Goal: Task Accomplishment & Management: Manage account settings

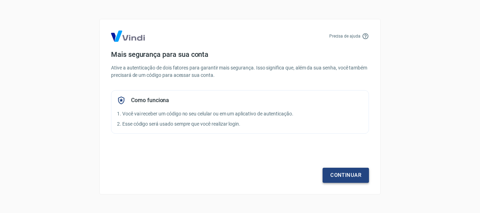
click at [335, 180] on link "Continuar" at bounding box center [345, 175] width 46 height 15
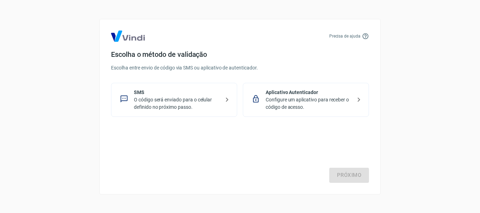
click at [200, 99] on p "O código será enviado para o celular definido no próximo passo." at bounding box center [177, 103] width 86 height 15
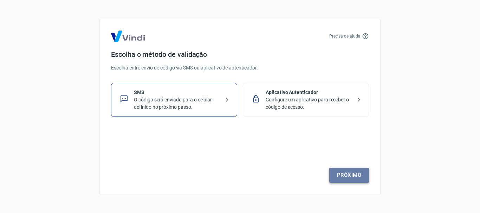
click at [348, 177] on link "Próximo" at bounding box center [349, 175] width 40 height 15
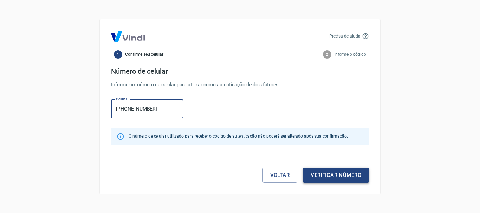
type input "[PHONE_NUMBER]"
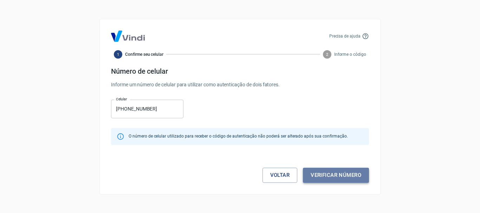
click at [355, 176] on button "Verificar número" at bounding box center [336, 175] width 66 height 15
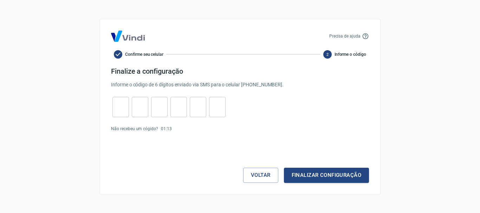
click at [123, 109] on input "tel" at bounding box center [120, 106] width 17 height 15
type input "6"
type input "1"
type input "3"
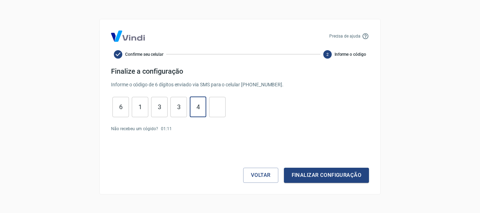
type input "4"
type input "8"
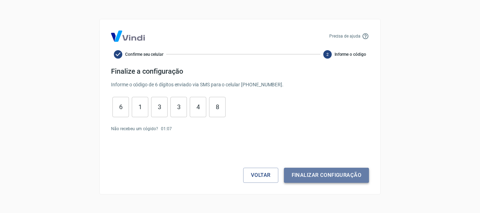
click at [321, 174] on button "Finalizar configuração" at bounding box center [326, 175] width 85 height 15
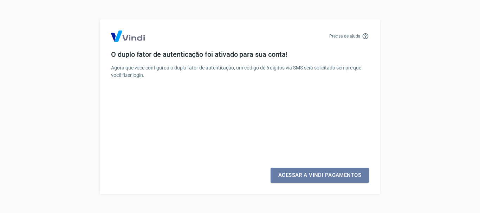
click at [321, 174] on link "Acessar a Vindi Pagamentos" at bounding box center [319, 175] width 98 height 15
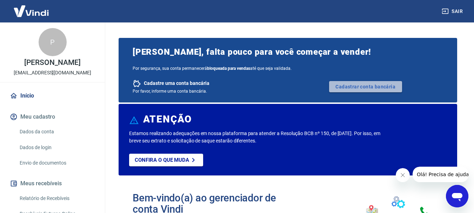
click at [355, 92] on link "Cadastrar conta bancária" at bounding box center [365, 86] width 73 height 11
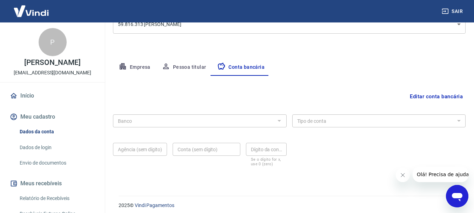
scroll to position [107, 0]
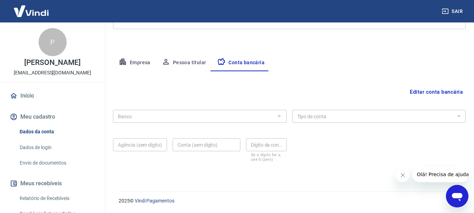
click at [420, 91] on button "Editar conta bancária" at bounding box center [436, 91] width 59 height 13
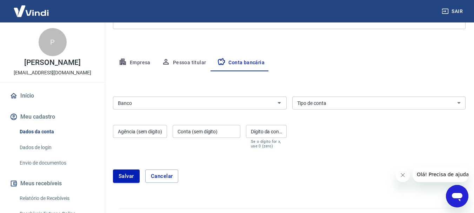
click at [189, 104] on input "Banco" at bounding box center [194, 103] width 158 height 9
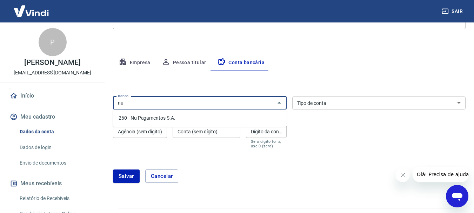
click at [184, 119] on li "260 - Nu Pagamentos S.A." at bounding box center [200, 118] width 174 height 12
type input "260 - Nu Pagamentos S.A."
click at [346, 107] on select "Conta Corrente Conta Poupança" at bounding box center [379, 103] width 174 height 13
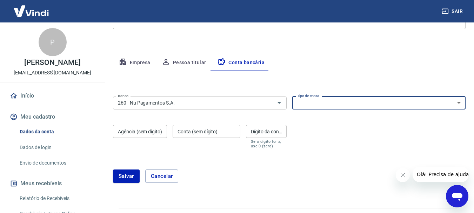
select select "1"
click at [292, 97] on select "Conta Corrente Conta Poupança" at bounding box center [379, 103] width 174 height 13
click at [152, 136] on input "Agência (sem dígito)" at bounding box center [140, 131] width 54 height 13
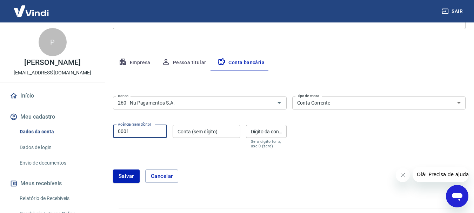
type input "0001"
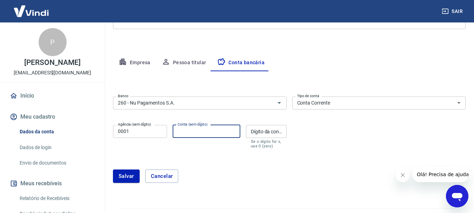
click at [205, 128] on input "Conta (sem dígito)" at bounding box center [207, 131] width 68 height 13
type input "702522313"
click at [255, 132] on input "Dígito da conta" at bounding box center [266, 131] width 41 height 13
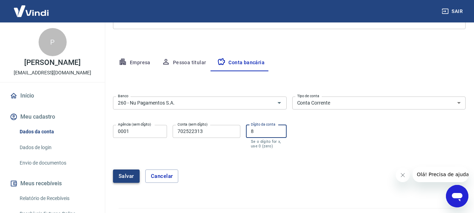
type input "8"
click at [126, 176] on button "Salvar" at bounding box center [126, 176] width 27 height 13
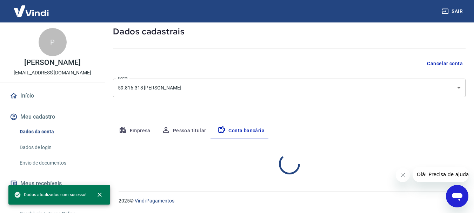
select select "1"
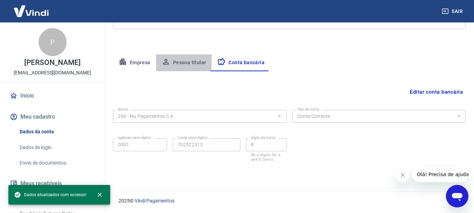
click at [188, 63] on button "Pessoa titular" at bounding box center [184, 62] width 56 height 17
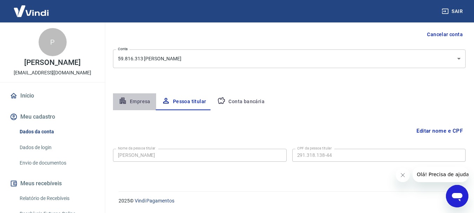
click at [138, 105] on button "Empresa" at bounding box center [134, 101] width 43 height 17
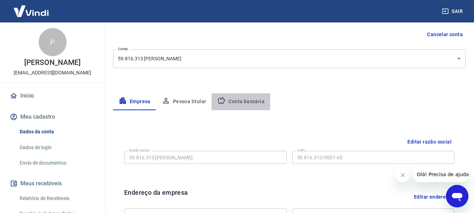
click at [247, 96] on button "Conta bancária" at bounding box center [241, 101] width 59 height 17
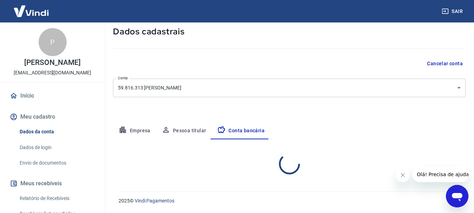
select select "1"
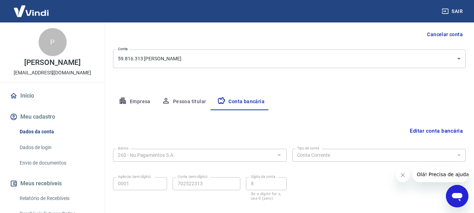
scroll to position [107, 0]
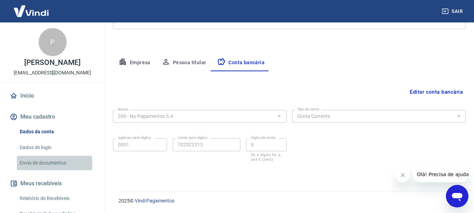
click at [39, 170] on link "Envio de documentos" at bounding box center [57, 163] width 80 height 14
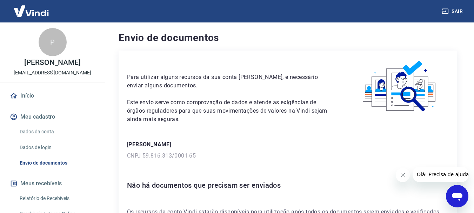
scroll to position [89, 0]
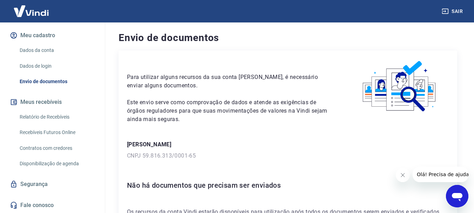
click at [52, 118] on link "Relatório de Recebíveis" at bounding box center [57, 117] width 80 height 14
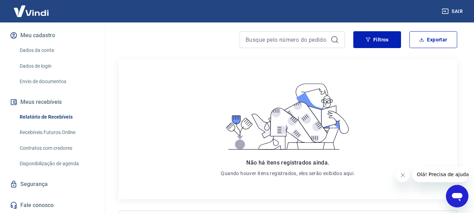
scroll to position [136, 0]
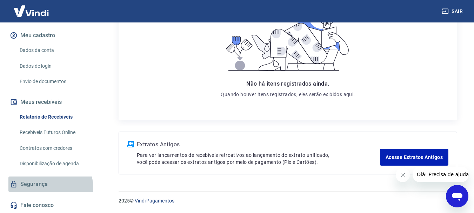
click at [48, 188] on link "Segurança" at bounding box center [52, 184] width 88 height 15
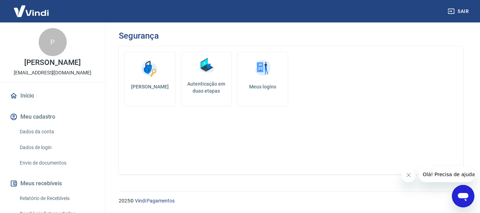
click at [465, 197] on icon "Abrir janela de mensagens" at bounding box center [462, 197] width 11 height 8
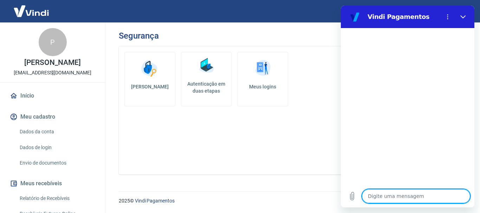
type textarea "C"
type textarea "x"
type textarea "Co"
type textarea "x"
type textarea "Com"
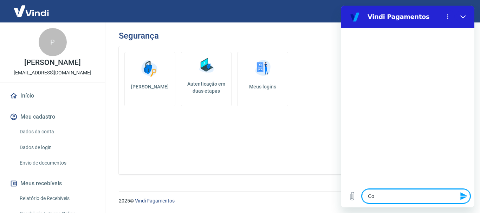
type textarea "x"
type textarea "Como"
type textarea "x"
type textarea "Como"
type textarea "x"
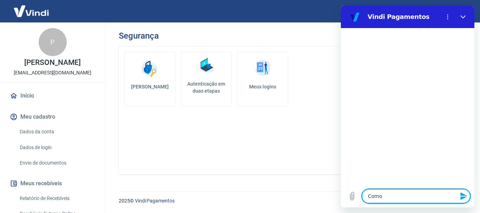
type textarea "Como a"
type textarea "x"
type textarea "Como"
type textarea "x"
type textarea "Como"
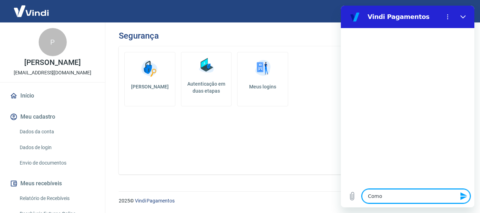
type textarea "x"
type textarea "Com"
type textarea "x"
type textarea "Co"
type textarea "x"
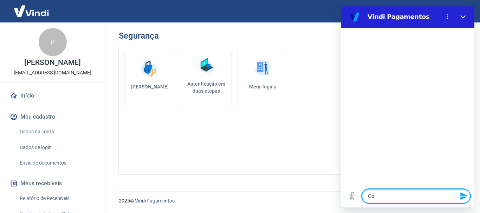
type textarea "C"
type textarea "x"
type textarea "A"
type textarea "x"
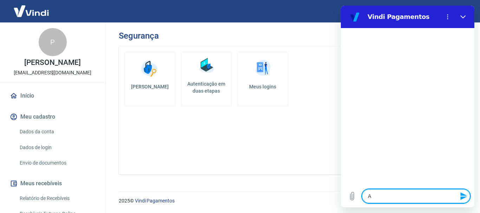
type textarea "A a"
type textarea "x"
type textarea "A at"
type textarea "x"
type textarea "A atr"
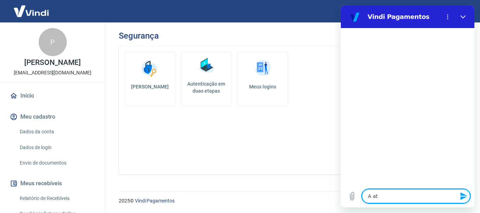
type textarea "x"
type textarea "A atry"
type textarea "x"
type textarea "A atry"
type textarea "x"
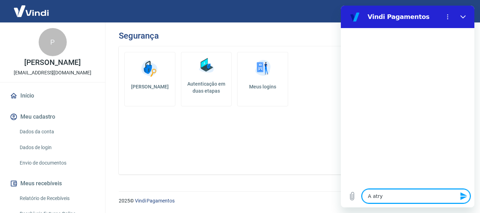
type textarea "A atry"
type textarea "x"
type textarea "A atr"
type textarea "x"
type textarea "A at"
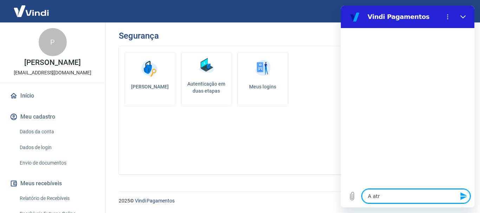
type textarea "x"
type textarea "A a"
type textarea "x"
type textarea "A"
type textarea "x"
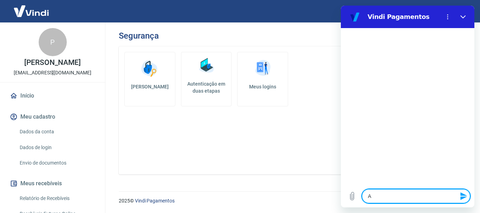
type textarea "A t"
type textarea "x"
type textarea "A tr"
type textarea "x"
type textarea "A tra"
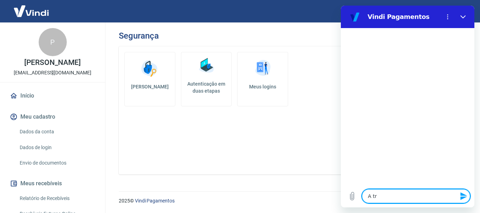
type textarea "x"
type textarea "A tray"
type textarea "x"
type textarea "A tray"
type textarea "x"
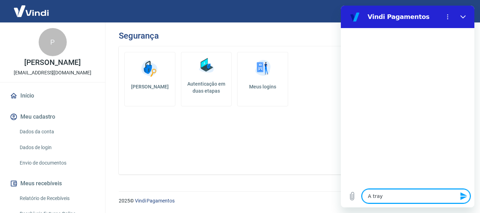
type textarea "A tray p"
type textarea "x"
type textarea "A tray pe"
type textarea "x"
type textarea "A tray ped"
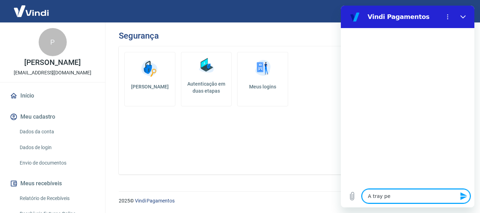
type textarea "x"
type textarea "A tray pedi"
type textarea "x"
type textarea "A tray pediu"
type textarea "x"
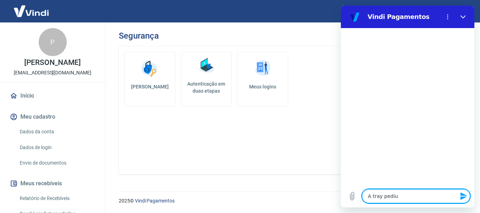
type textarea "A tray pediu"
type textarea "x"
type textarea "A tray pediu p"
type textarea "x"
type textarea "A tray pediu pa"
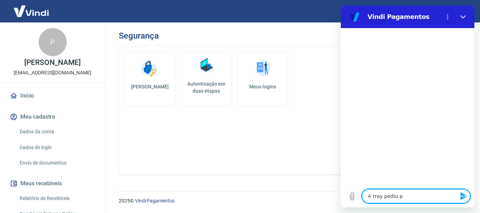
type textarea "x"
type textarea "A tray pediu par"
type textarea "x"
type textarea "A tray pediu para"
type textarea "x"
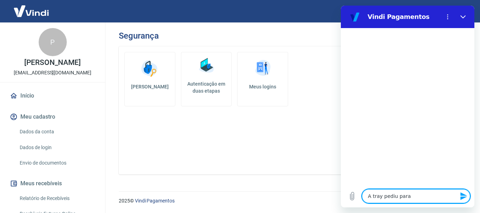
type textarea "A tray pediu para"
type textarea "x"
type textarea "A tray pediu para v"
type textarea "x"
type textarea "A tray pediu para ve"
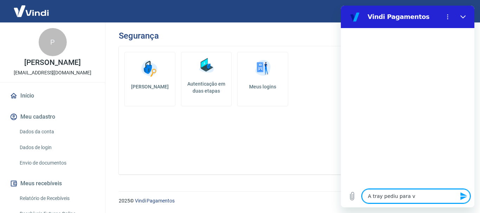
type textarea "x"
type textarea "A tray pediu para ver"
type textarea "x"
type textarea "A tray pediu para veri"
type textarea "x"
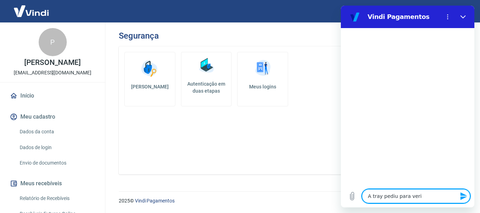
type textarea "A tray pediu para verif"
type textarea "x"
type textarea "A tray pediu para verifi"
type textarea "x"
type textarea "A tray pediu para verific"
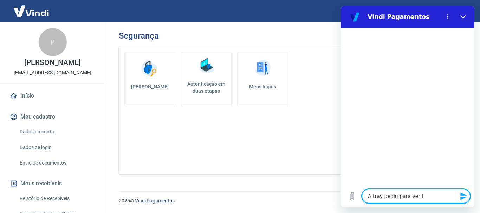
type textarea "x"
type textarea "A tray pediu para verifica"
type textarea "x"
type textarea "A tray pediu para verificar"
type textarea "x"
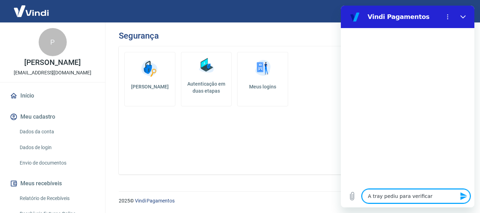
type textarea "A tray pediu para verificar"
type textarea "x"
type textarea "A tray pediu para verificar a"
type textarea "x"
type textarea "A tray pediu para verificar a"
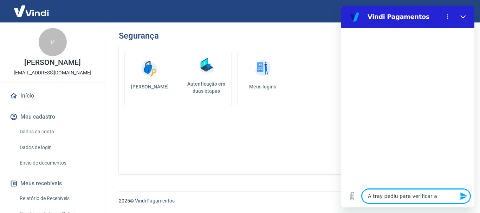
type textarea "x"
type textarea "A tray pediu para verificar a c"
type textarea "x"
type textarea "A tray pediu para verificar a co"
type textarea "x"
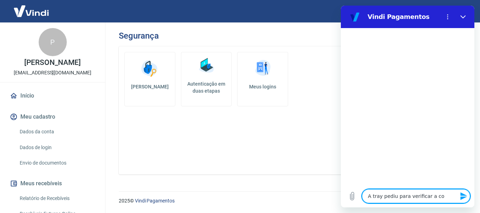
type textarea "A tray pediu para verificar a con"
type textarea "x"
type textarea "A tray pediu para verificar a cont"
type textarea "x"
type textarea "A tray pediu para verificar a conta"
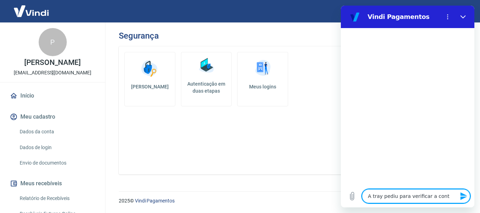
type textarea "x"
type textarea "A tray pediu para verificar a conta"
type textarea "x"
type textarea "A tray pediu para verificar a conta o"
type textarea "x"
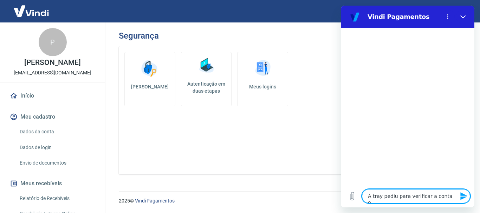
type textarea "A tray pediu para verificar a conta"
type textarea "x"
type textarea "A tray pediu para verificar a conta c"
type textarea "x"
type textarea "A tray pediu para verificar a conta co"
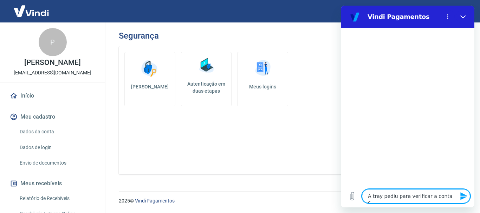
type textarea "x"
type textarea "A tray pediu para verificar a conta com"
type textarea "x"
type textarea "A tray pediu para verificar a conta como"
type textarea "x"
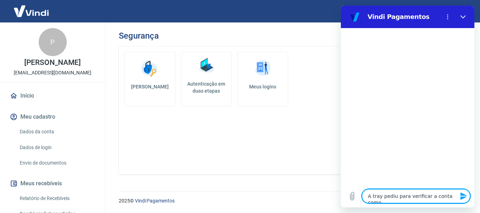
type textarea "A tray pediu para verificar a conta como"
type textarea "x"
type textarea "A tray pediu para verificar a conta como f"
type textarea "x"
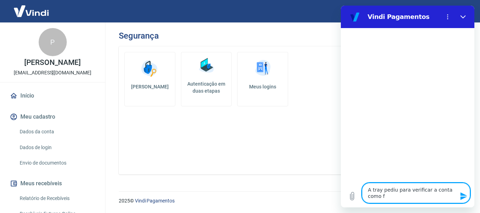
type textarea "A tray pediu para verificar a conta como fa"
type textarea "x"
type textarea "A tray pediu para verificar a conta como faç"
type textarea "x"
type textarea "A tray pediu para verificar a conta como faço"
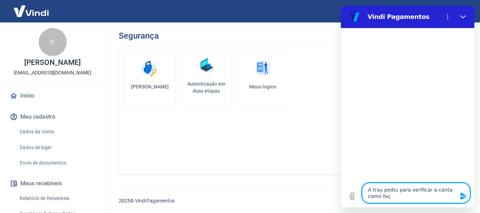
type textarea "x"
type textarea "A tray pediu para verificar a conta como faço?"
type textarea "x"
type textarea "A tray pediu para verificar a conta como faço?"
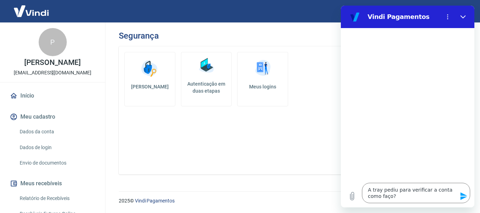
click at [460, 194] on icon "Enviar mensagem" at bounding box center [463, 196] width 7 height 8
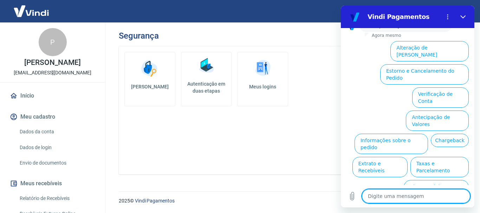
scroll to position [74, 0]
click at [443, 87] on button "Verificação de Conta" at bounding box center [440, 97] width 57 height 20
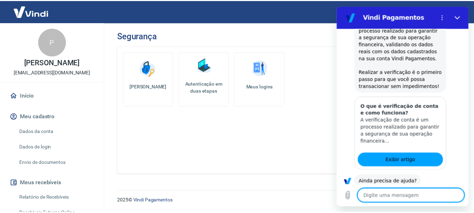
scroll to position [144, 0]
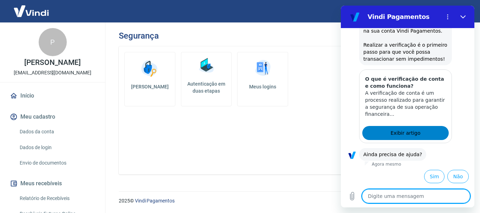
click at [421, 131] on link "Exibir artigo" at bounding box center [405, 133] width 86 height 14
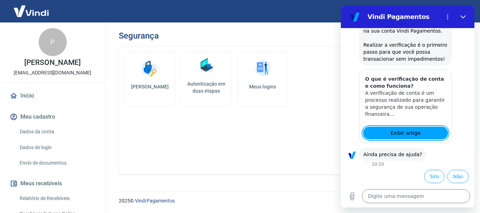
click at [44, 100] on link "Início" at bounding box center [52, 95] width 88 height 15
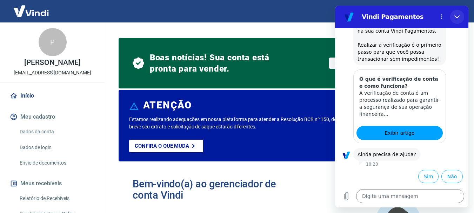
drag, startPoint x: 460, startPoint y: 16, endPoint x: 792, endPoint y: 21, distance: 332.9
click at [460, 16] on icon "Fechar" at bounding box center [457, 16] width 5 height 3
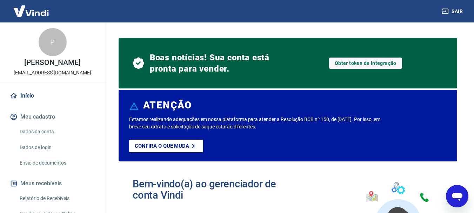
type textarea "x"
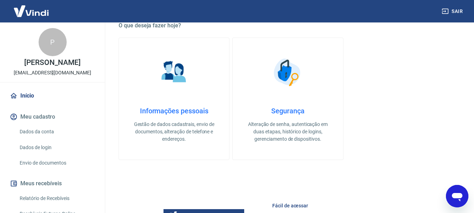
scroll to position [260, 0]
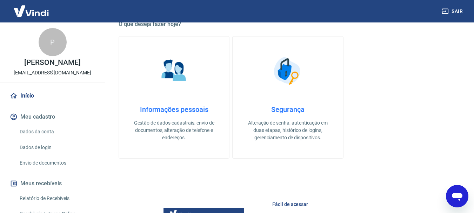
click at [172, 110] on h4 "Informações pessoais" at bounding box center [174, 109] width 88 height 8
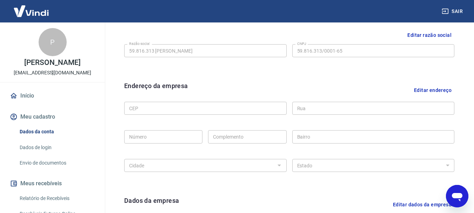
scroll to position [173, 0]
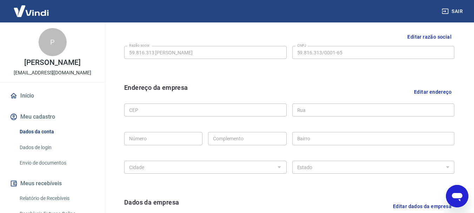
click at [436, 94] on button "Editar endereço" at bounding box center [432, 92] width 43 height 18
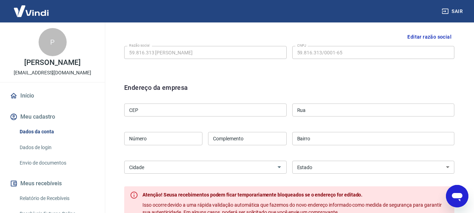
click at [216, 110] on input "CEP" at bounding box center [205, 110] width 163 height 13
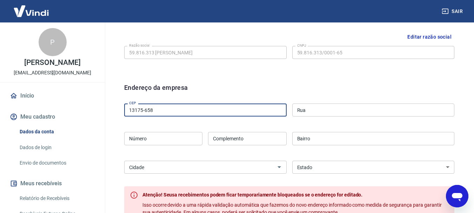
type input "13175-658"
click at [310, 85] on div "Endereço da empresa" at bounding box center [289, 92] width 330 height 18
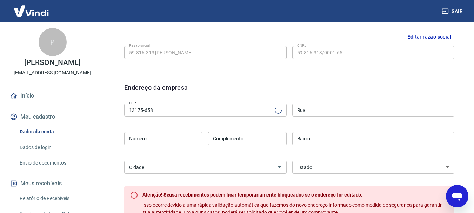
type input "Avenida Ipê Roxo"
type input "Parque Villa Flores"
select select "SP"
type input "Sumaré"
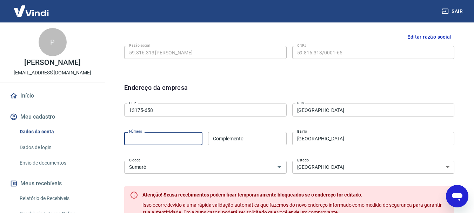
click at [146, 141] on input "Número" at bounding box center [163, 138] width 78 height 13
type input "430"
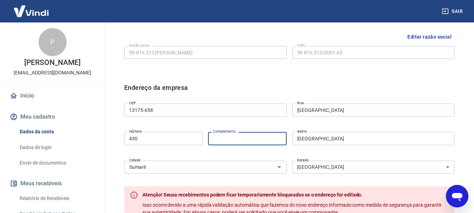
click at [219, 141] on input "Complemento" at bounding box center [247, 138] width 78 height 13
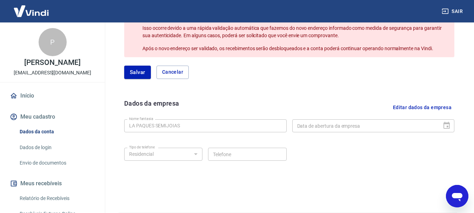
scroll to position [358, 0]
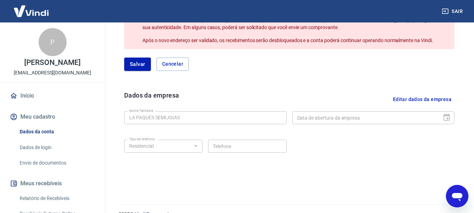
type input "30"
click at [138, 59] on button "Salvar" at bounding box center [137, 64] width 27 height 13
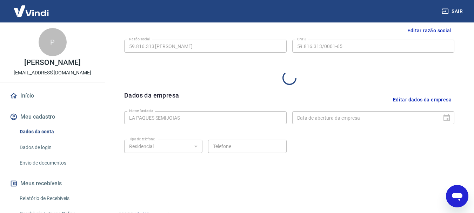
scroll to position [280, 0]
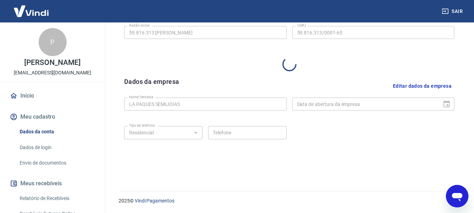
select select "SP"
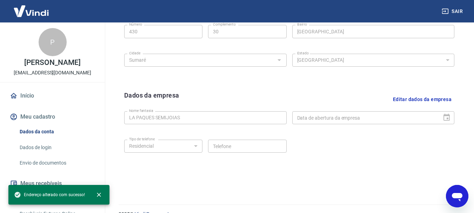
click at [450, 118] on div "Data de abertura da empresa" at bounding box center [373, 117] width 163 height 13
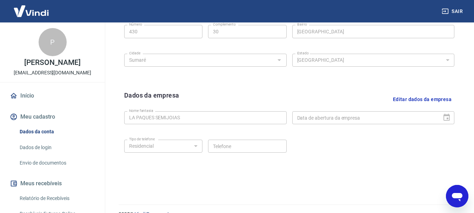
click at [448, 118] on div "Data de abertura da empresa" at bounding box center [373, 117] width 163 height 13
type textarea "x"
click at [422, 106] on button "Editar dados da empresa" at bounding box center [422, 100] width 64 height 18
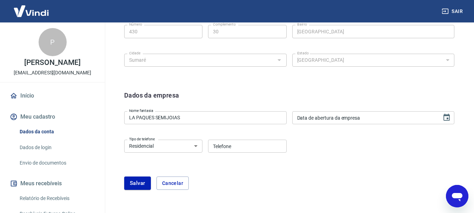
click at [418, 100] on div "Dados da empresa" at bounding box center [289, 100] width 330 height 18
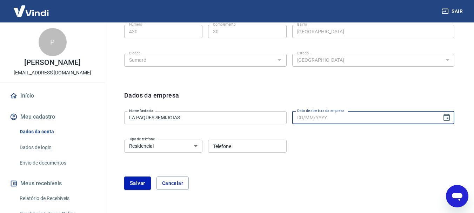
click at [408, 121] on input "Data de abertura da empresa" at bounding box center [364, 117] width 145 height 13
click at [331, 117] on input "13/03/YYYY" at bounding box center [364, 117] width 145 height 13
type input "13/03/2025"
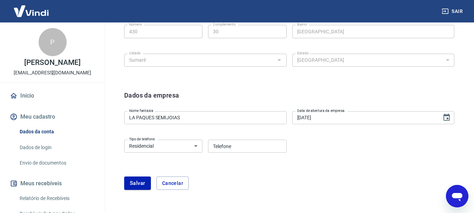
click at [337, 141] on div "Tipo de telefone Residencial Comercial Tipo de telefone Telefone Telefone" at bounding box center [289, 151] width 330 height 28
click at [196, 147] on select "Residencial Comercial" at bounding box center [163, 146] width 78 height 13
select select "business"
click at [124, 140] on select "Residencial Comercial" at bounding box center [163, 146] width 78 height 13
click at [235, 149] on input "Telefone" at bounding box center [247, 146] width 78 height 13
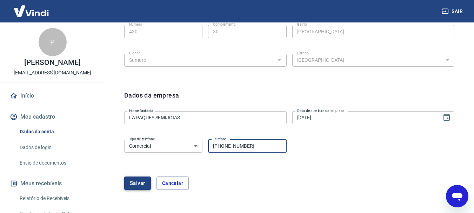
type input "[PHONE_NUMBER]"
click at [136, 184] on button "Salvar" at bounding box center [137, 183] width 27 height 13
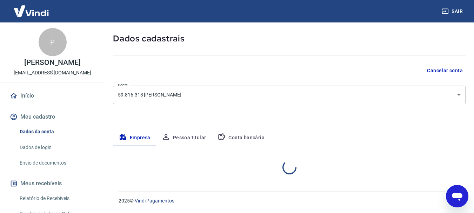
select select "SP"
select select "business"
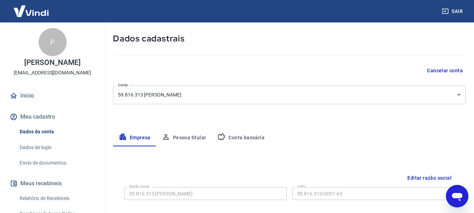
scroll to position [113, 0]
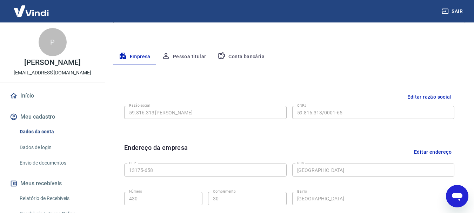
click at [192, 55] on button "Pessoa titular" at bounding box center [184, 56] width 56 height 17
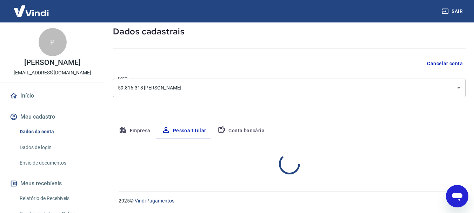
scroll to position [68, 0]
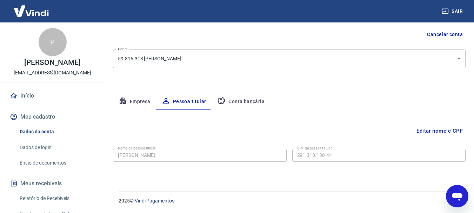
click at [40, 168] on link "Envio de documentos" at bounding box center [57, 163] width 80 height 14
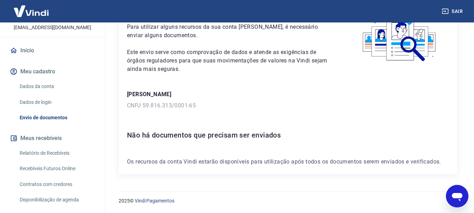
scroll to position [89, 0]
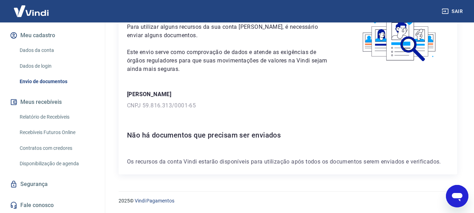
click at [43, 185] on link "Segurança" at bounding box center [52, 184] width 88 height 15
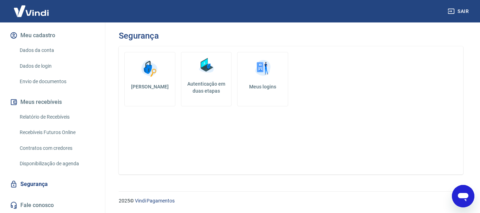
click at [212, 83] on h5 "Autenticação em duas etapas" at bounding box center [206, 87] width 45 height 14
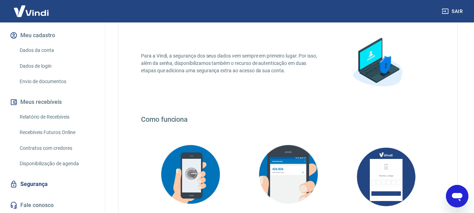
scroll to position [25, 0]
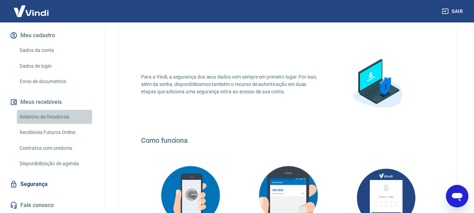
click at [51, 116] on link "Relatório de Recebíveis" at bounding box center [57, 117] width 80 height 14
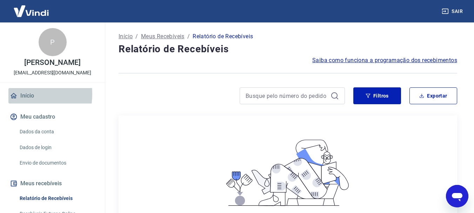
click at [20, 101] on link "Início" at bounding box center [52, 95] width 88 height 15
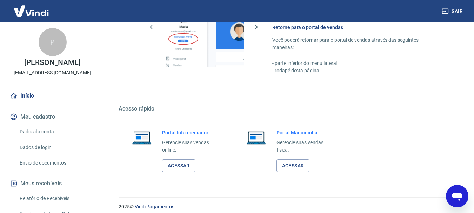
scroll to position [488, 0]
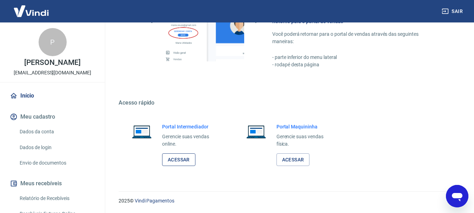
click at [177, 160] on link "Acessar" at bounding box center [178, 159] width 33 height 13
click at [460, 194] on icon "Abrir janela de mensagens" at bounding box center [457, 197] width 11 height 8
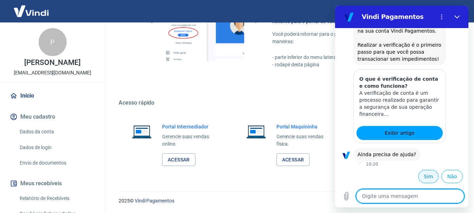
click at [421, 174] on button "Sim" at bounding box center [428, 176] width 20 height 13
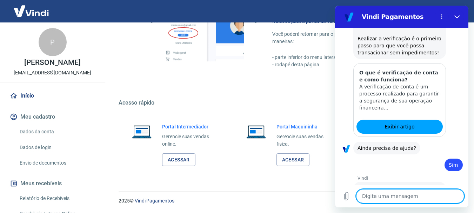
scroll to position [149, 0]
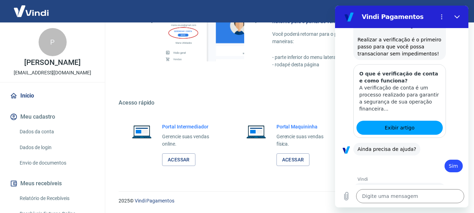
type textarea "x"
